Goal: Task Accomplishment & Management: Complete application form

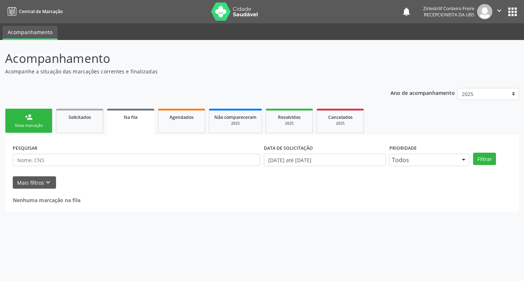
click at [18, 125] on div "Nova marcação" at bounding box center [29, 125] width 36 height 5
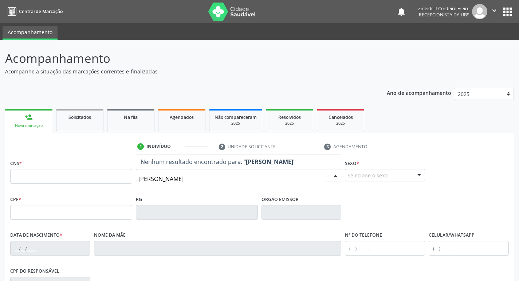
type input "[PERSON_NAME]"
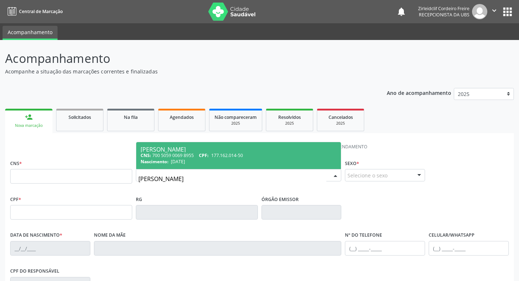
click at [222, 153] on span "177.162.014-50" at bounding box center [227, 156] width 32 height 6
type input "700 5059 0069 8955"
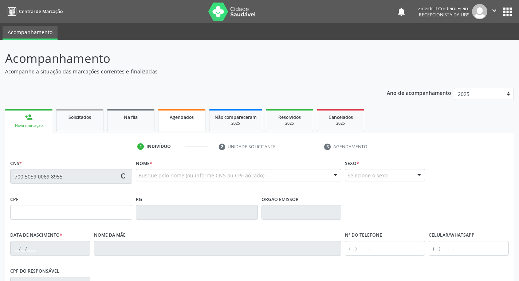
type input "177.162.014-50"
type input "[DATE]"
type input "Niedna dos Santos Leite"
type input "[PHONE_NUMBER]"
type input "122.832.564-29"
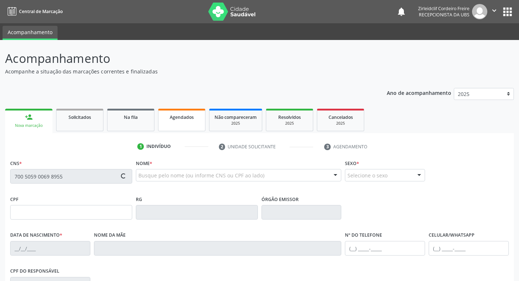
type input "S/N"
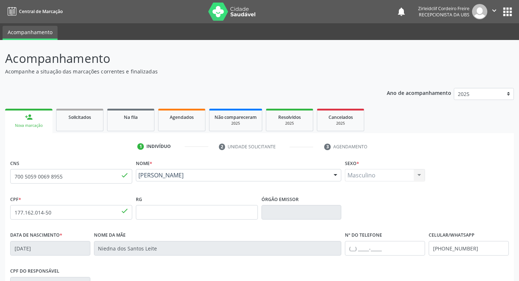
scroll to position [113, 0]
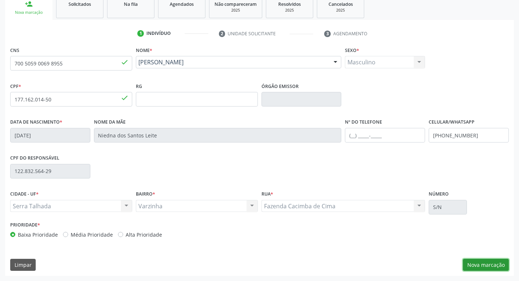
click at [482, 266] on button "Nova marcação" at bounding box center [486, 265] width 46 height 12
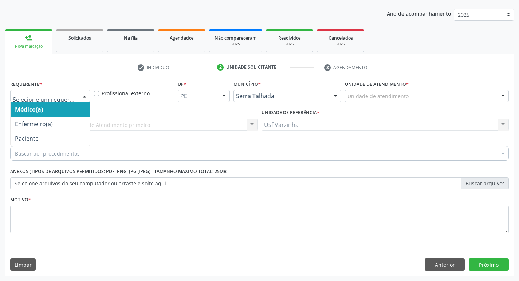
click at [86, 98] on div at bounding box center [84, 96] width 11 height 12
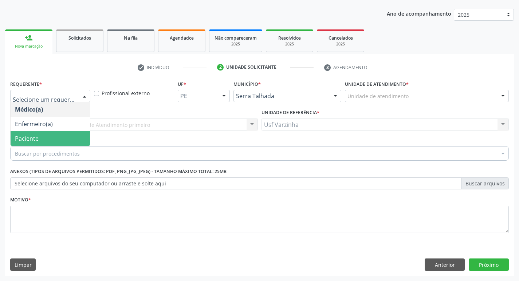
drag, startPoint x: 62, startPoint y: 138, endPoint x: 51, endPoint y: 144, distance: 13.1
click at [62, 138] on span "Paciente" at bounding box center [50, 138] width 79 height 15
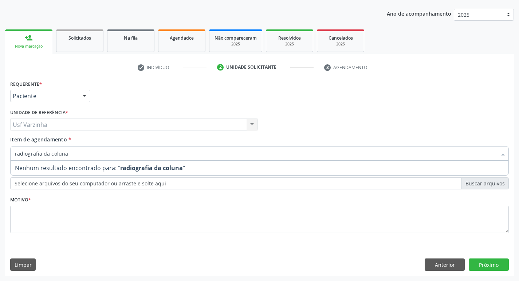
click at [48, 154] on input "radiografia da coluna" at bounding box center [256, 153] width 482 height 15
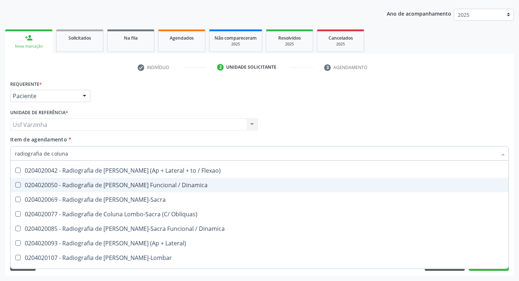
scroll to position [23, 0]
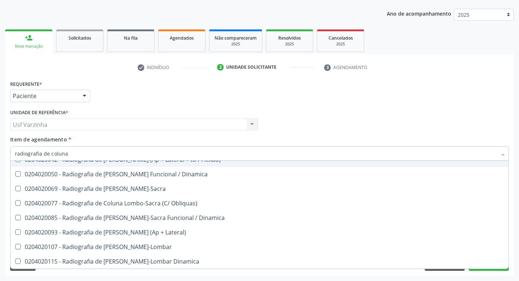
click at [73, 155] on input "radiografia de coluna" at bounding box center [256, 153] width 482 height 15
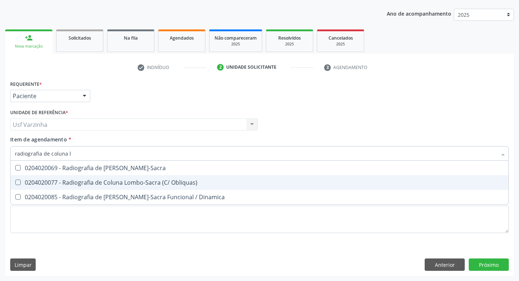
scroll to position [0, 0]
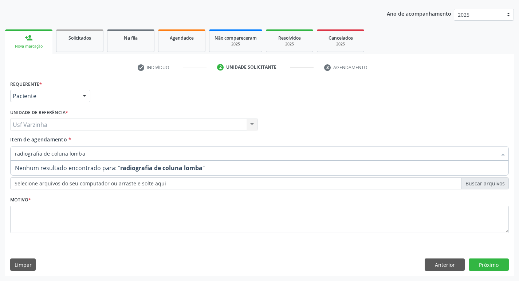
type input "radiografia de coluna lombar"
click at [104, 158] on input "radiografia de coluna lombar" at bounding box center [256, 153] width 482 height 15
click at [443, 265] on div "Requerente * Paciente Médico(a) Enfermeiro(a) Paciente Nenhum resultado encontr…" at bounding box center [259, 178] width 509 height 198
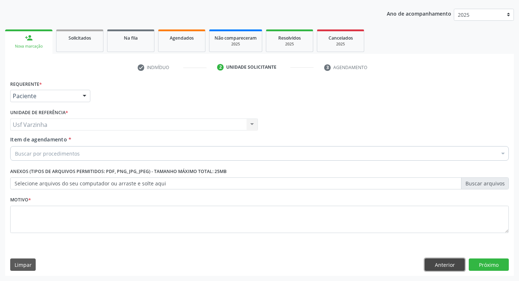
click at [444, 267] on button "Anterior" at bounding box center [445, 265] width 40 height 12
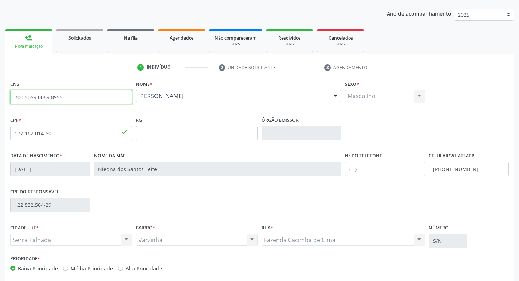
click at [102, 100] on input "700 5059 0069 8955" at bounding box center [71, 97] width 122 height 15
type input "7"
click at [73, 43] on link "Solicitados" at bounding box center [79, 40] width 47 height 23
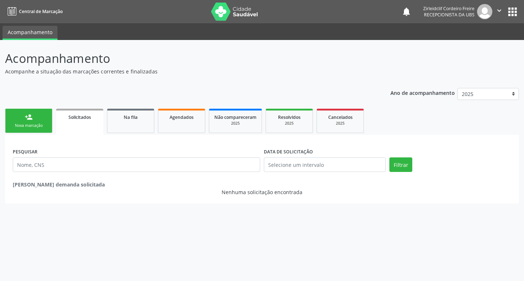
click at [43, 123] on div "Nova marcação" at bounding box center [29, 125] width 36 height 5
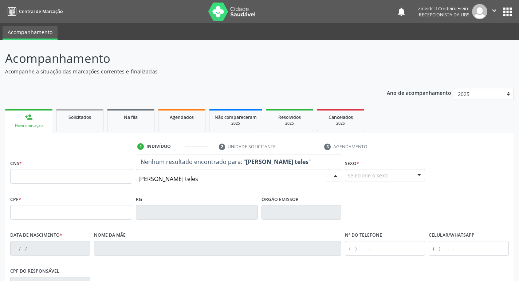
type input "[PERSON_NAME] teles"
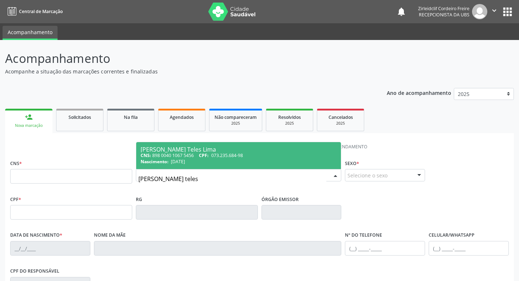
click at [227, 151] on div "[PERSON_NAME] Teles Lima" at bounding box center [239, 150] width 196 height 6
type input "898 0040 1067 5456"
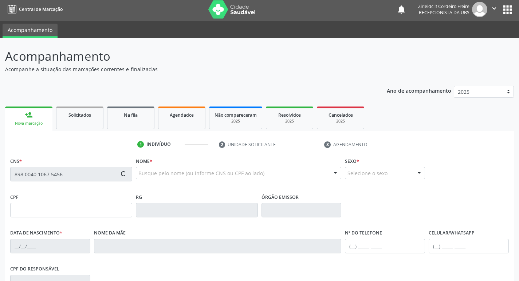
type input "073.235.684-98"
type input "[DATE]"
type input "[PERSON_NAME] Teles"
type input "[PHONE_NUMBER]"
type input "85"
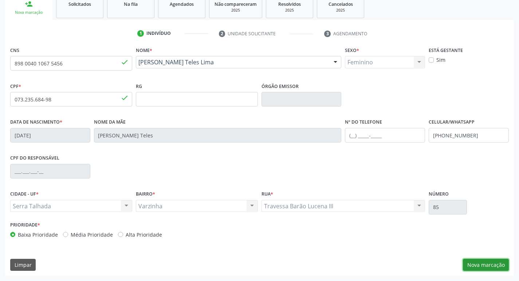
click at [474, 266] on button "Nova marcação" at bounding box center [486, 265] width 46 height 12
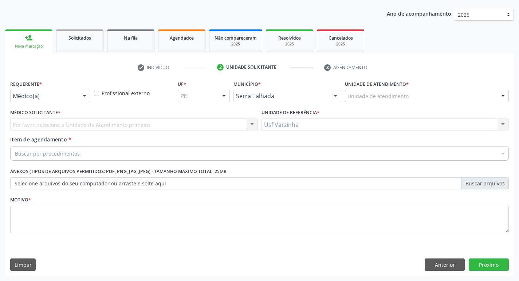
click at [86, 98] on div at bounding box center [84, 96] width 11 height 12
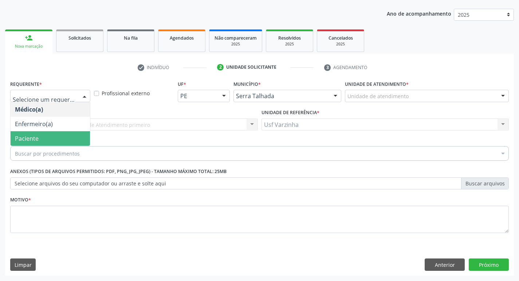
click at [80, 137] on span "Paciente" at bounding box center [50, 138] width 79 height 15
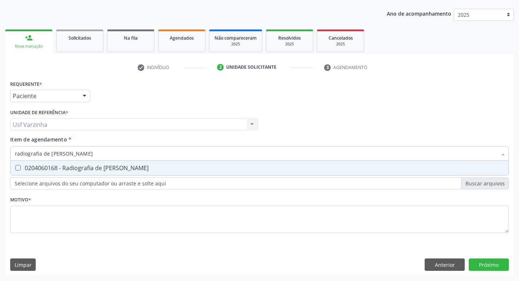
type input "radiografia de [PERSON_NAME]"
drag, startPoint x: 74, startPoint y: 172, endPoint x: 66, endPoint y: 174, distance: 8.8
click at [74, 171] on div "0204060168 - Radiografia de [PERSON_NAME]" at bounding box center [259, 168] width 489 height 6
checkbox Perna "true"
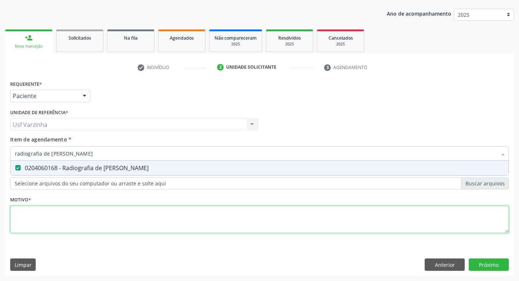
click at [38, 222] on div "Requerente * Paciente Médico(a) Enfermeiro(a) Paciente Nenhum resultado encontr…" at bounding box center [259, 161] width 499 height 165
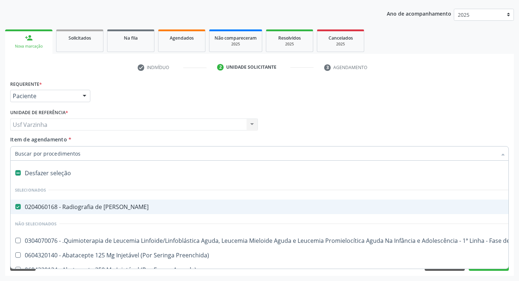
click at [87, 153] on input "Item de agendamento *" at bounding box center [256, 153] width 482 height 15
click at [84, 153] on input "Item de agendamento *" at bounding box center [256, 153] width 482 height 15
click at [83, 96] on div at bounding box center [84, 96] width 11 height 12
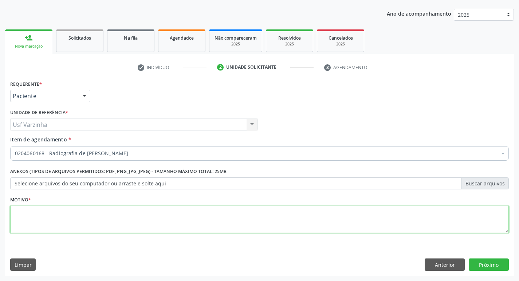
click at [31, 215] on textarea at bounding box center [259, 220] width 499 height 28
type textarea "c"
type textarea "rastreio"
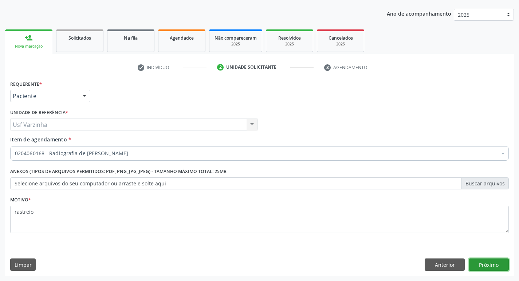
click at [495, 267] on button "Próximo" at bounding box center [489, 265] width 40 height 12
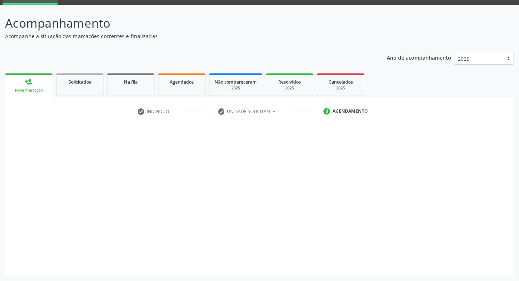
scroll to position [35, 0]
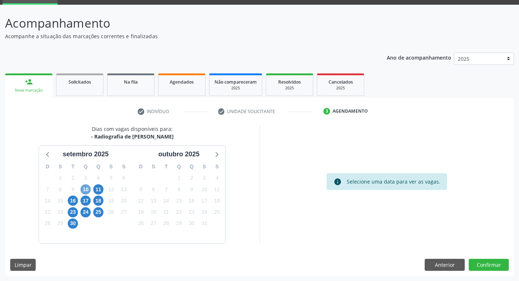
click at [84, 193] on span "10" at bounding box center [85, 190] width 10 height 10
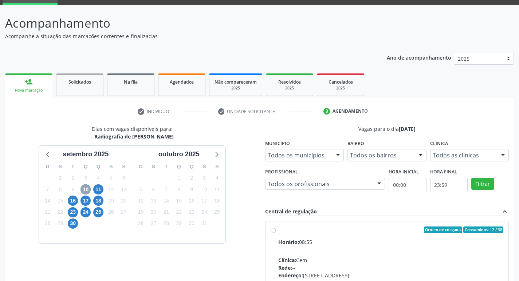
scroll to position [72, 0]
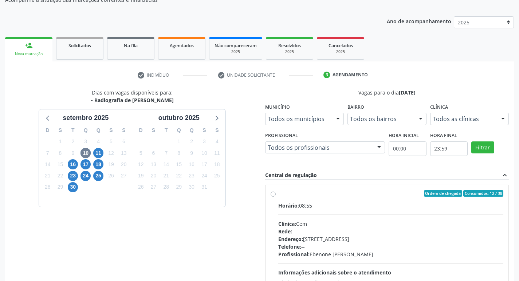
click at [278, 195] on label "Ordem de chegada Consumidos: 12 / 38 Horário: 08:55 Clínica: Cem Rede: -- Ender…" at bounding box center [390, 246] width 225 height 112
click at [273, 195] on input "Ordem de chegada Consumidos: 12 / 38 Horário: 08:55 Clínica: Cem Rede: -- Ender…" at bounding box center [273, 193] width 5 height 7
radio input "true"
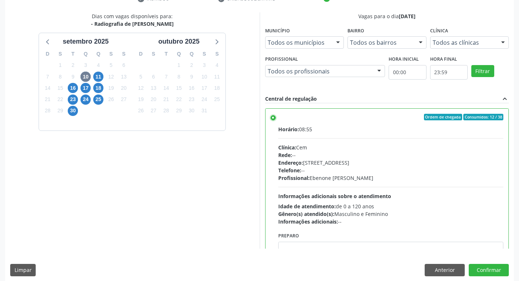
scroll to position [154, 0]
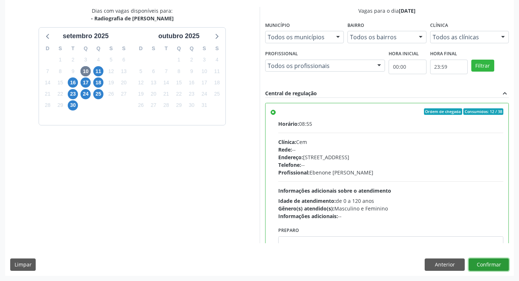
click at [484, 264] on button "Confirmar" at bounding box center [489, 265] width 40 height 12
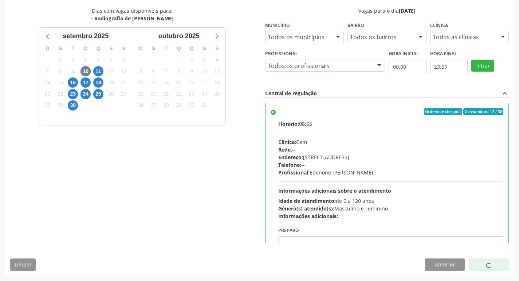
scroll to position [0, 0]
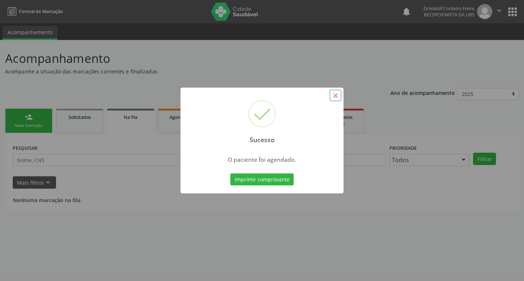
click at [336, 98] on button "×" at bounding box center [336, 96] width 12 height 12
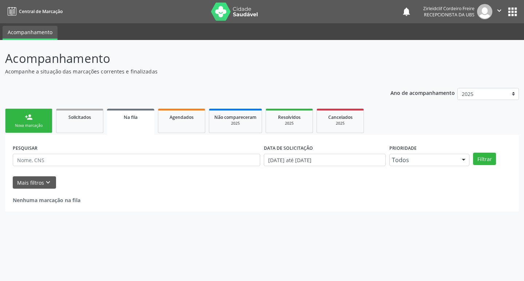
click at [40, 119] on link "person_add Nova marcação" at bounding box center [28, 121] width 47 height 24
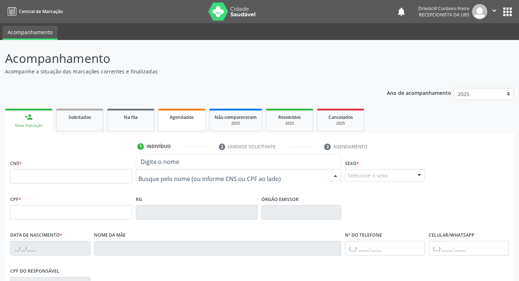
click at [185, 122] on link "Agendados" at bounding box center [181, 120] width 47 height 23
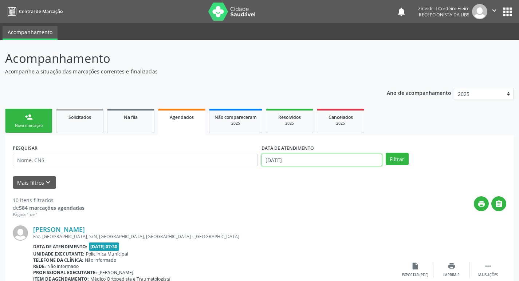
click at [288, 161] on input "[DATE]" at bounding box center [321, 160] width 121 height 12
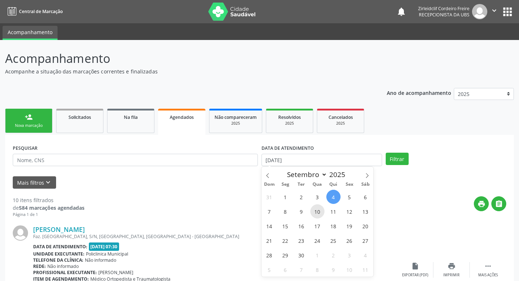
click at [321, 209] on span "10" at bounding box center [317, 212] width 14 height 14
type input "[DATE]"
click at [322, 211] on span "10" at bounding box center [317, 212] width 14 height 14
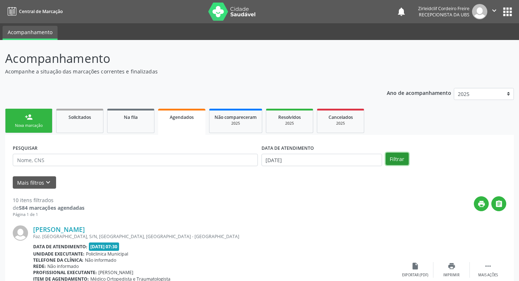
click at [399, 159] on button "Filtrar" at bounding box center [397, 159] width 23 height 12
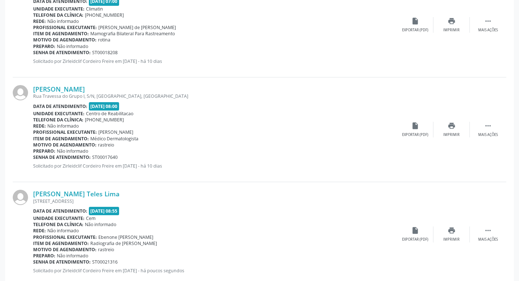
scroll to position [619, 0]
